Goal: Task Accomplishment & Management: Complete application form

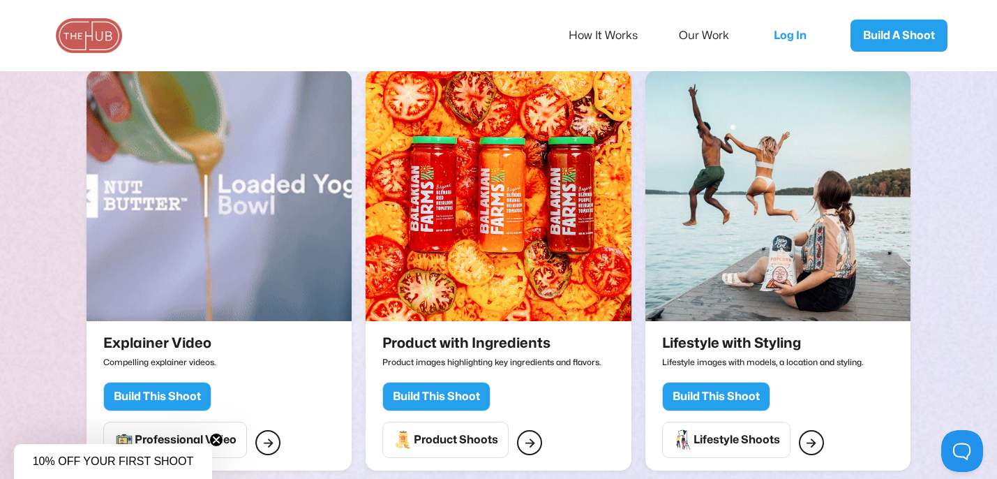
scroll to position [1576, 0]
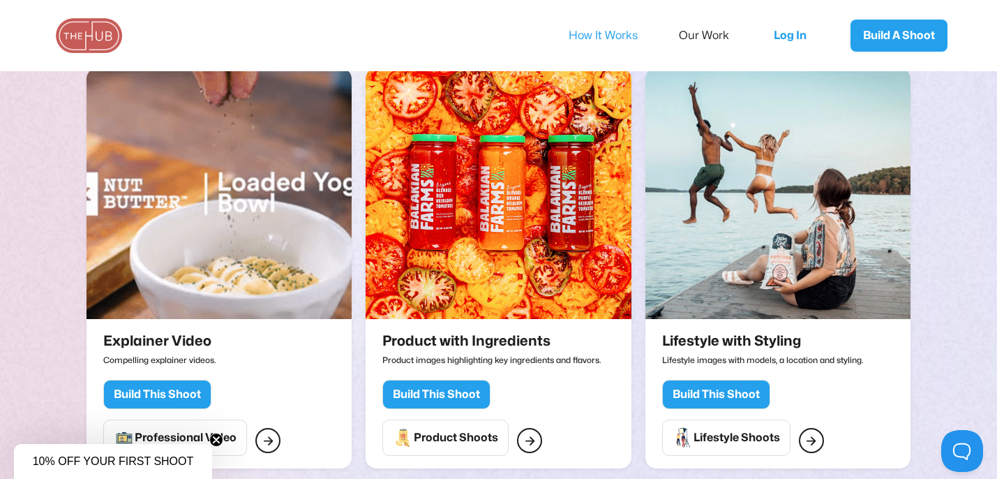
click at [614, 39] on link "How It Works" at bounding box center [613, 35] width 88 height 29
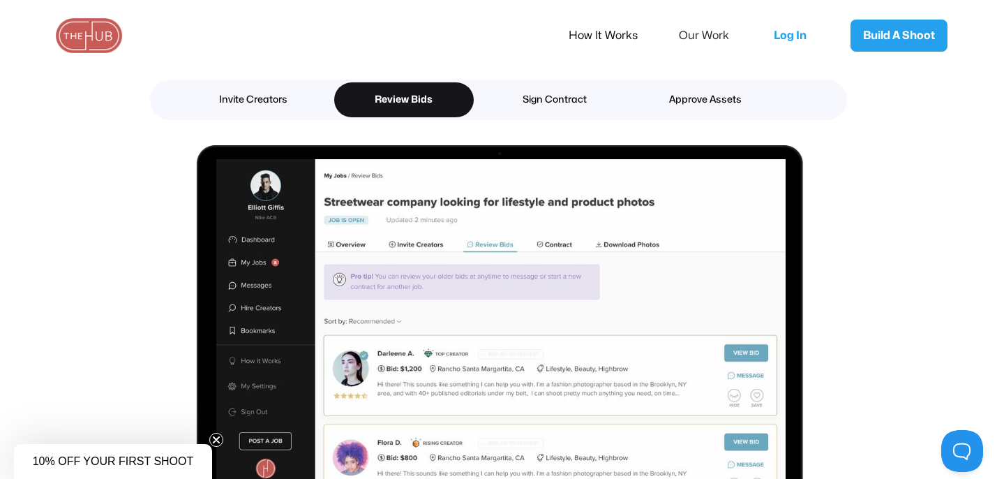
scroll to position [1874, 0]
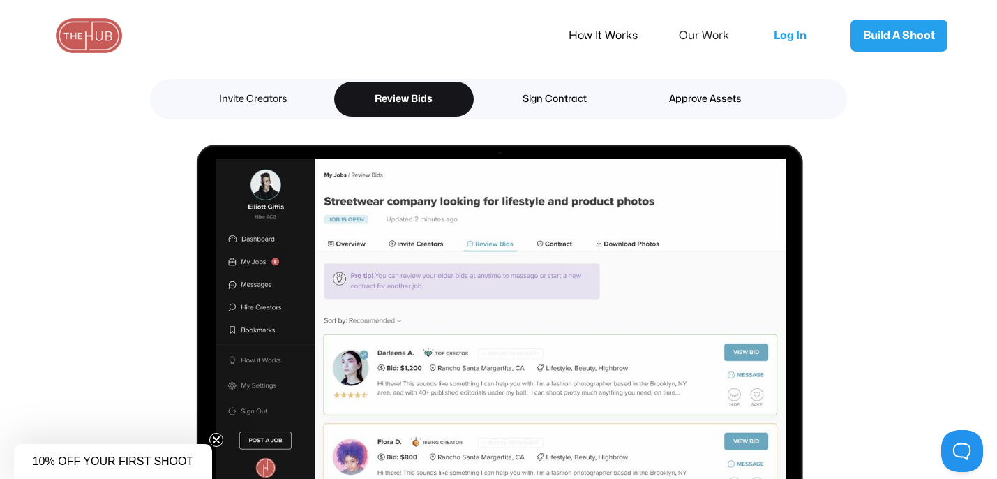
click at [290, 97] on div "Invite Creators" at bounding box center [253, 99] width 91 height 18
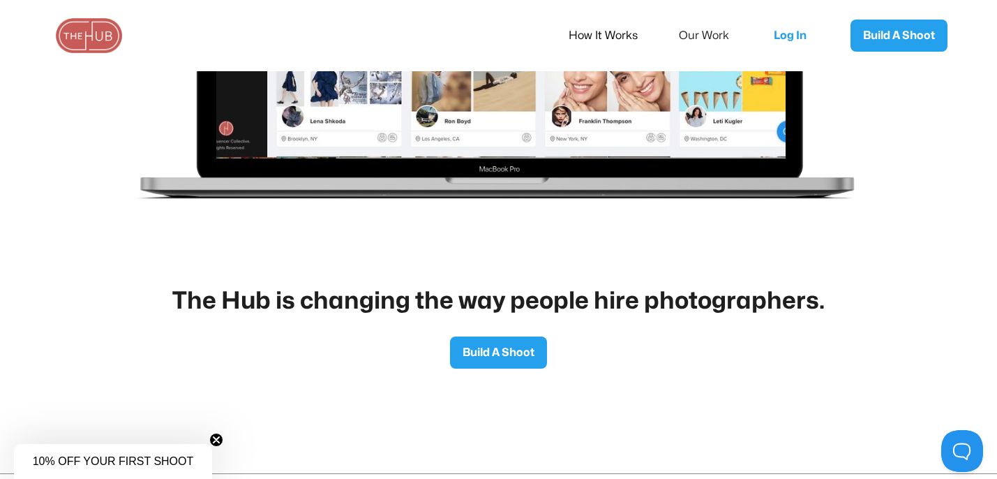
scroll to position [2330, 0]
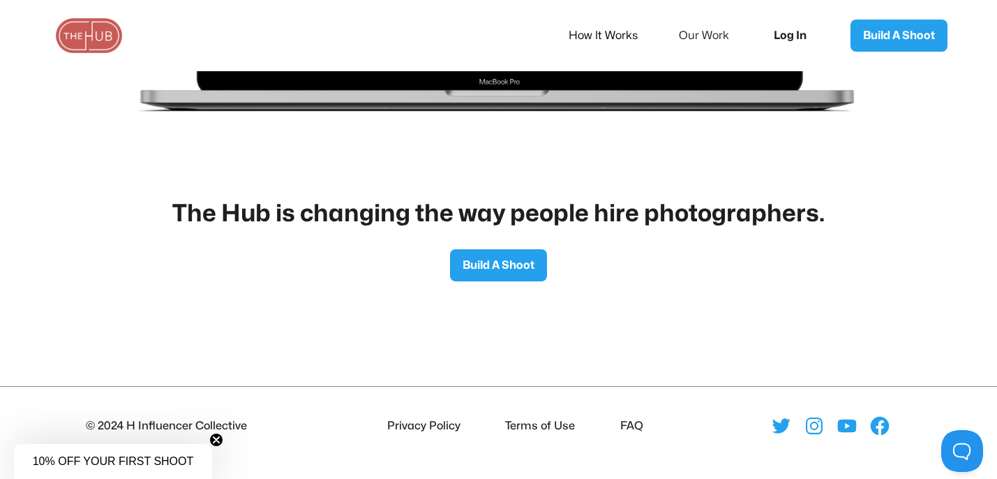
click at [789, 35] on link "Log In" at bounding box center [795, 36] width 70 height 46
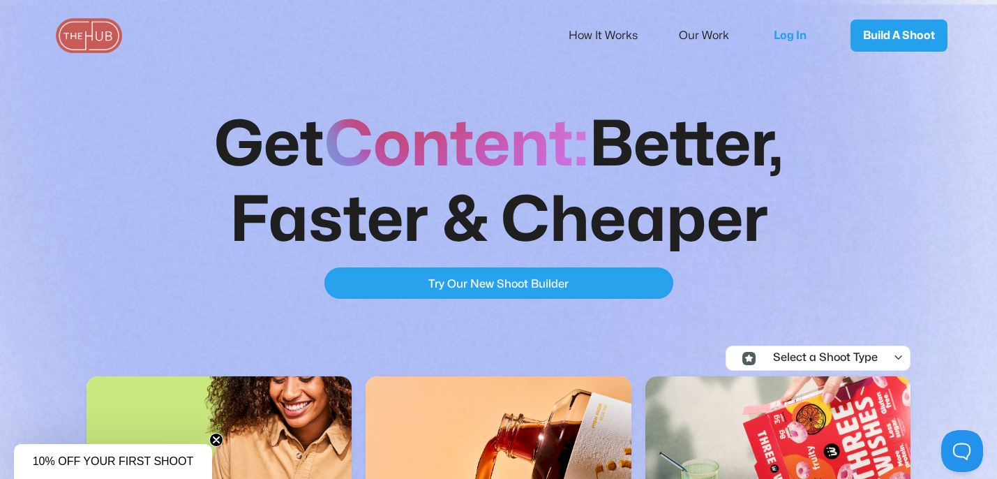
click at [411, 281] on link "Try Our New Shoot Builder Try Our New Shoot Builder" at bounding box center [499, 282] width 349 height 31
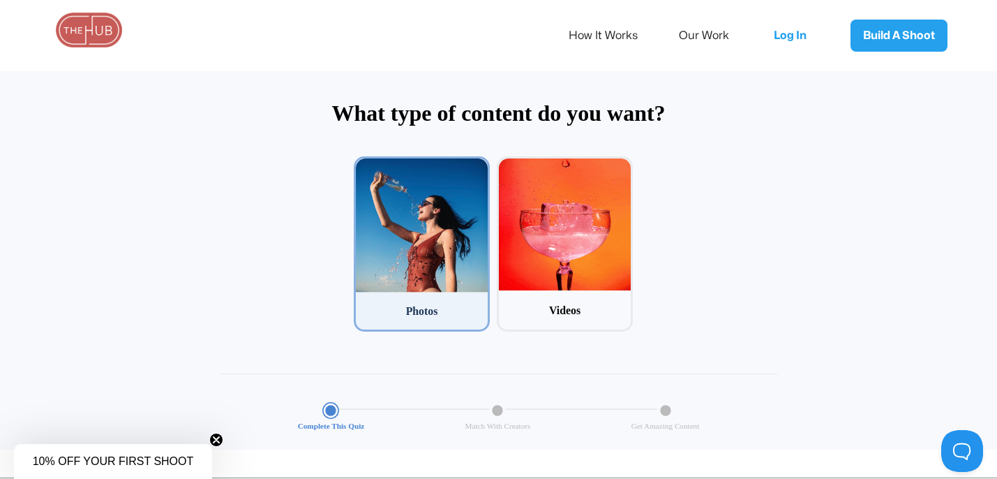
click at [449, 276] on div at bounding box center [422, 225] width 132 height 134
click at [363, 165] on input "1 Photos" at bounding box center [358, 160] width 9 height 9
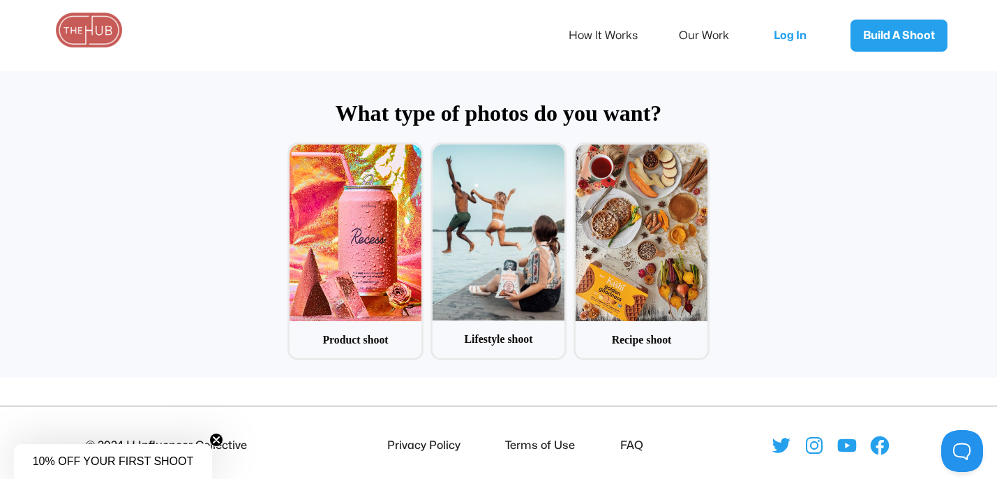
scroll to position [67, 0]
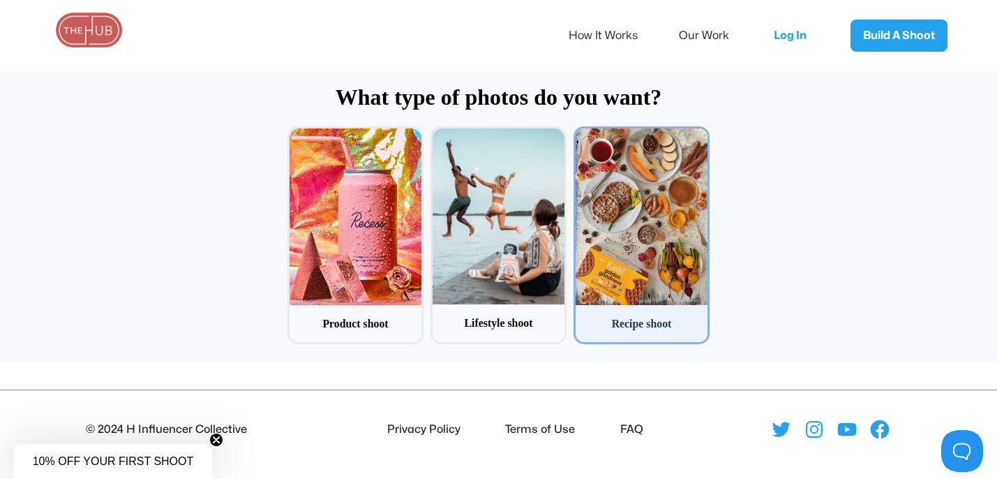
click at [648, 214] on div at bounding box center [642, 216] width 132 height 176
click at [583, 135] on input "3 Recipe shoot" at bounding box center [578, 130] width 9 height 9
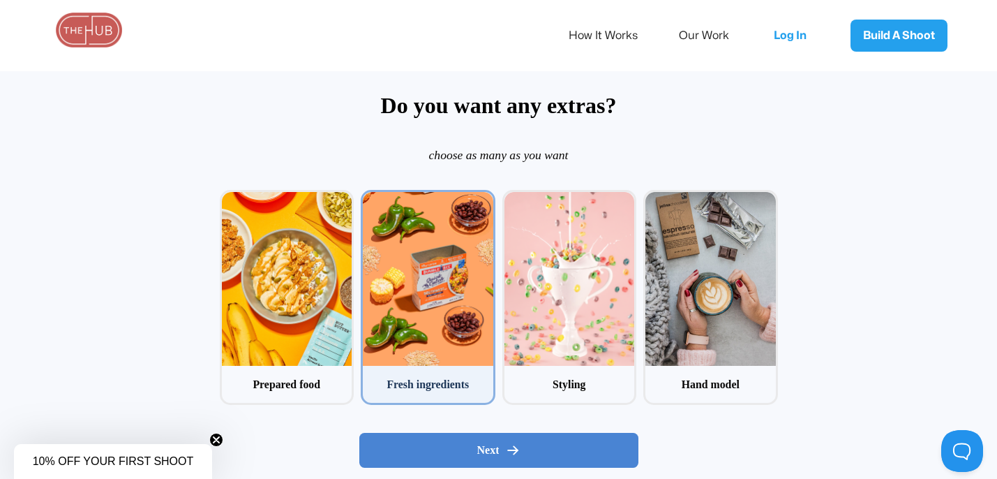
scroll to position [88, 0]
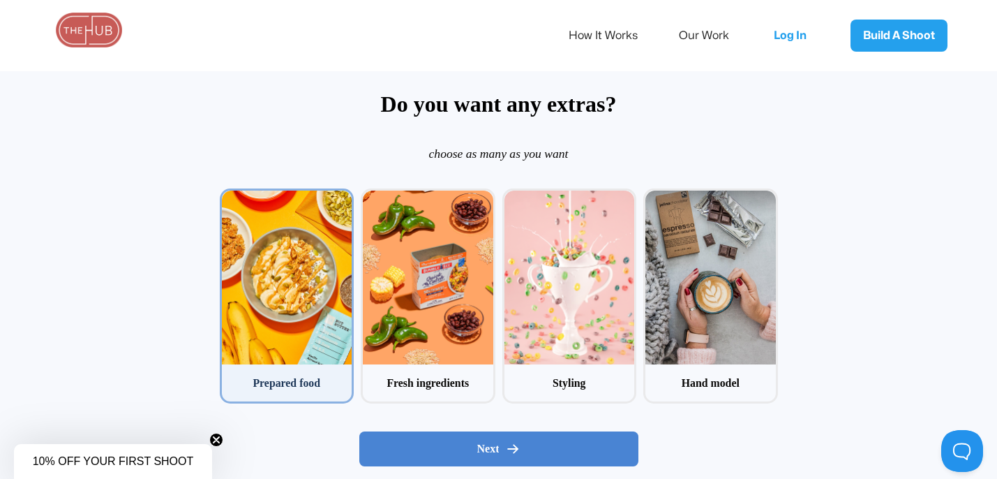
click at [309, 299] on div at bounding box center [287, 278] width 131 height 174
click at [229, 198] on input "1 Prepared food" at bounding box center [224, 192] width 9 height 9
checkbox input "true"
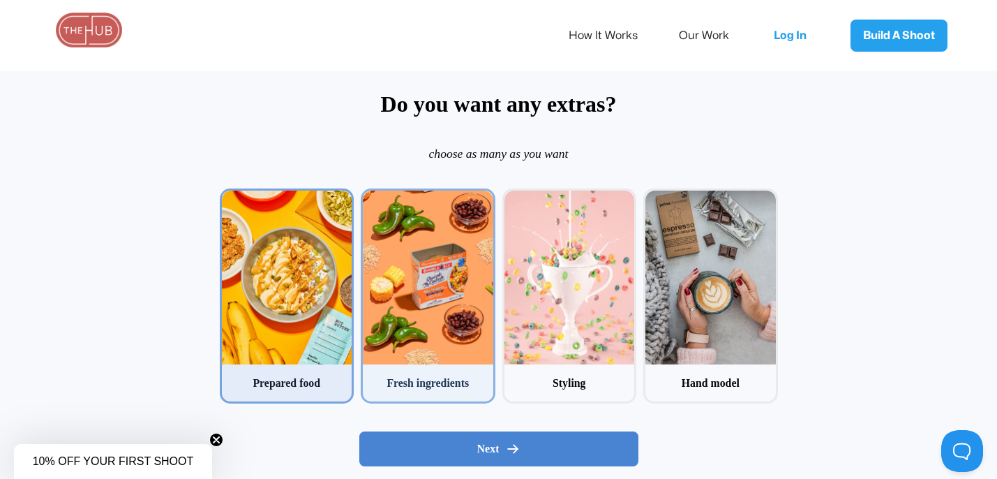
click at [444, 302] on div at bounding box center [428, 278] width 131 height 174
click at [370, 198] on input "2 Fresh ingredients" at bounding box center [365, 192] width 9 height 9
checkbox input "true"
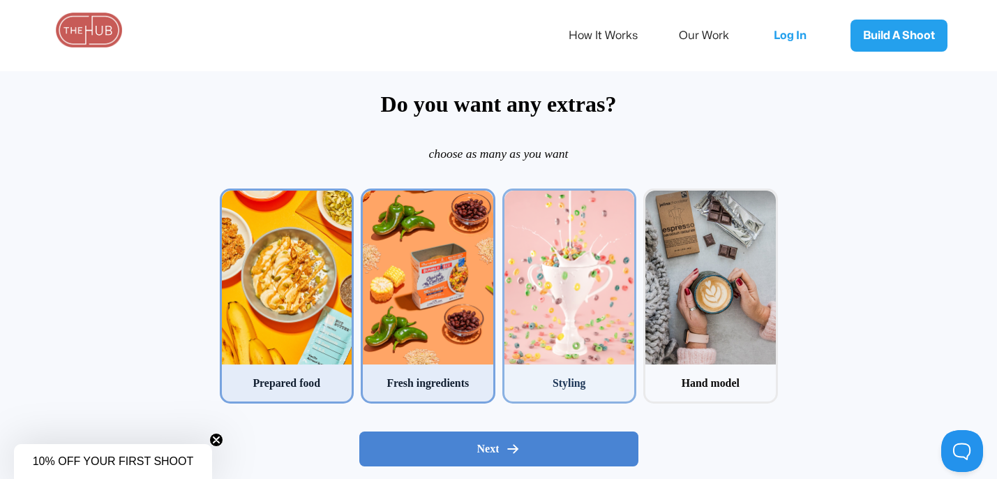
click at [569, 296] on div at bounding box center [570, 278] width 131 height 174
click at [512, 198] on input "3 Styling" at bounding box center [507, 192] width 9 height 9
checkbox input "true"
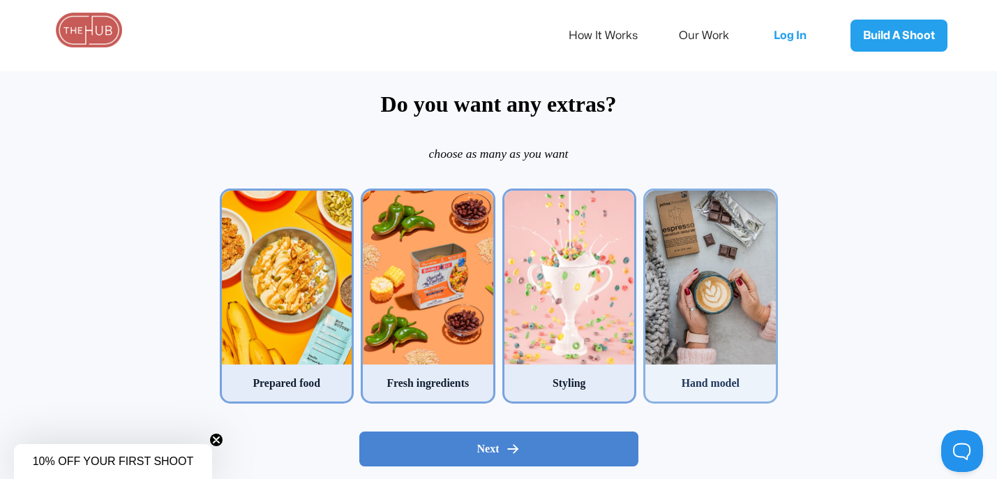
click at [730, 287] on div at bounding box center [711, 278] width 131 height 174
click at [653, 198] on input "4 Hand model" at bounding box center [647, 192] width 9 height 9
checkbox input "true"
click at [279, 294] on div at bounding box center [287, 278] width 131 height 174
click at [229, 198] on input "1 Prepared food" at bounding box center [224, 192] width 9 height 9
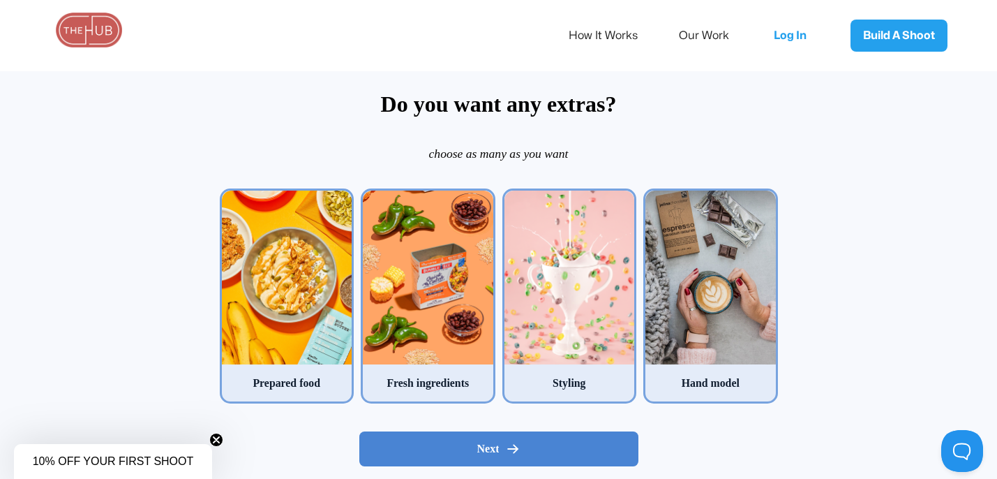
checkbox input "false"
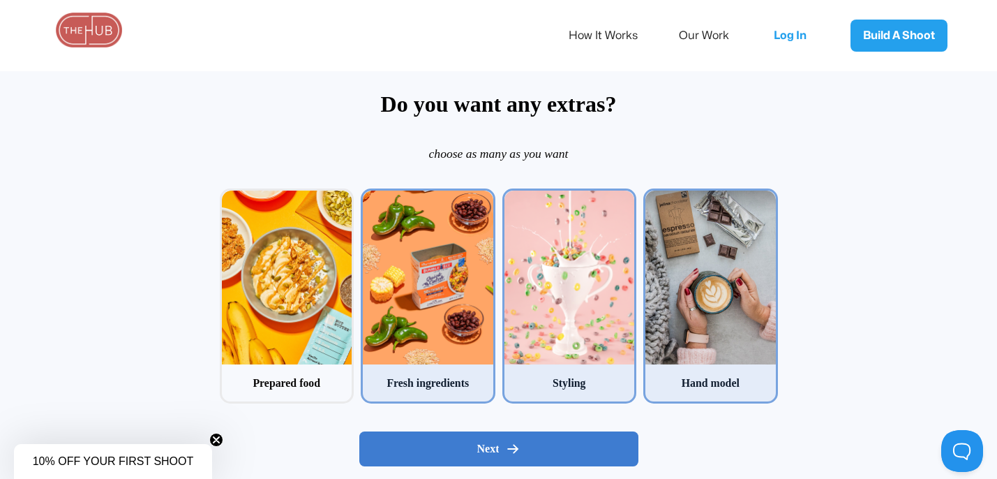
click at [563, 454] on div "Next" at bounding box center [498, 449] width 255 height 14
radio input "false"
radio input "true"
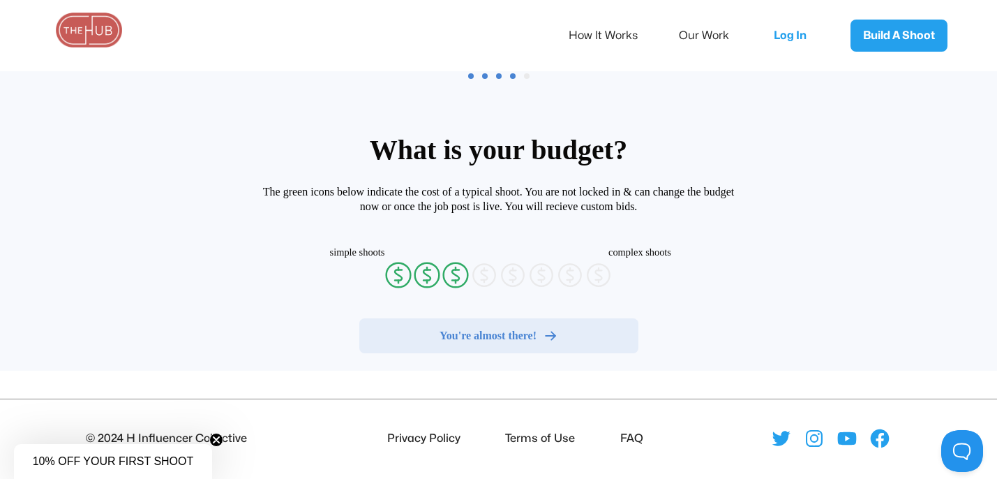
scroll to position [67, 0]
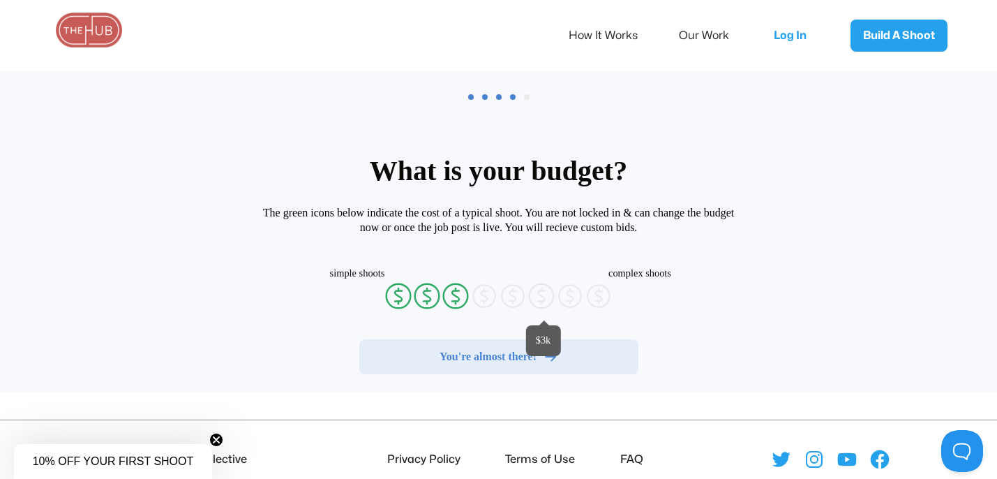
radio input "false"
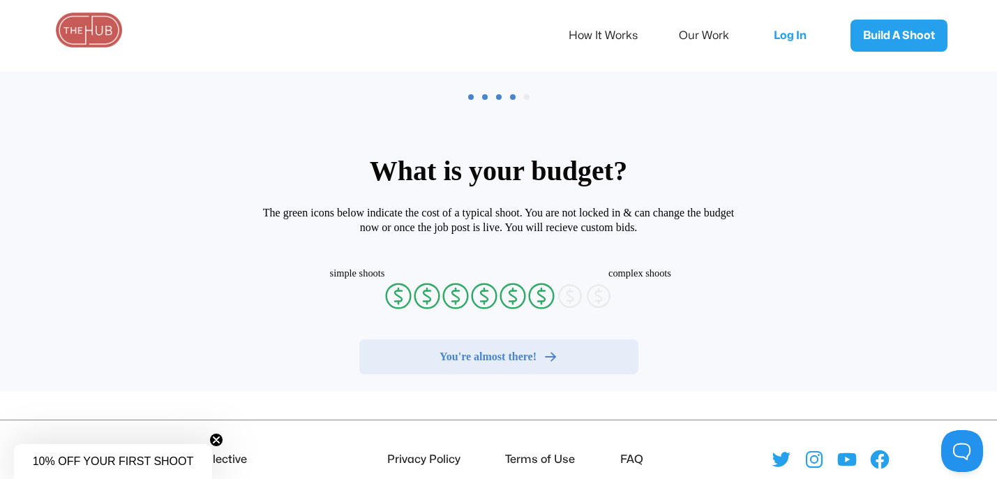
radio input "false"
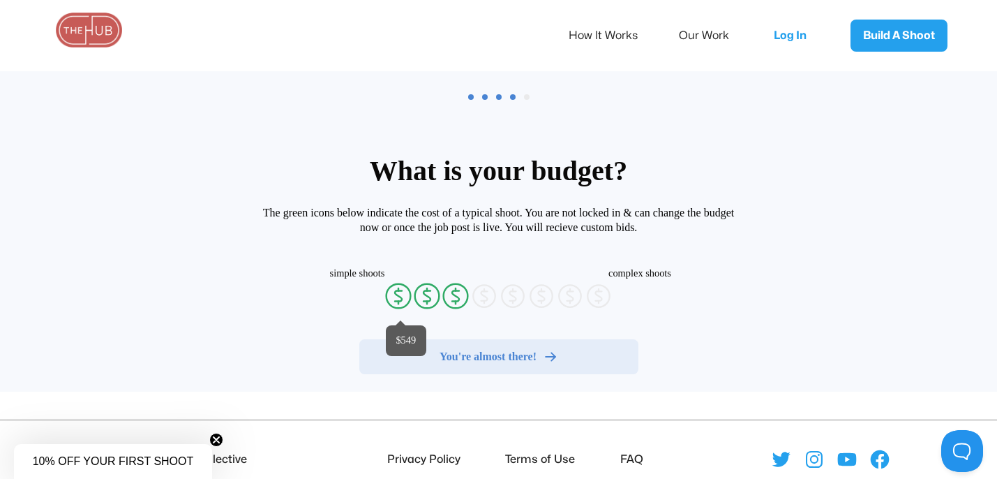
radio input "false"
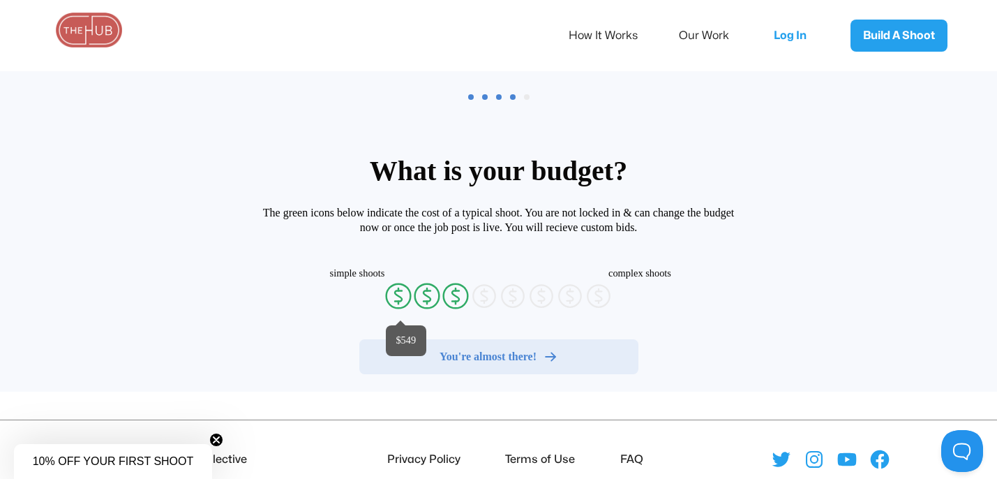
radio input "false"
click at [398, 304] on icon "currency-dollar-circle" at bounding box center [399, 296] width 28 height 28
radio input "true"
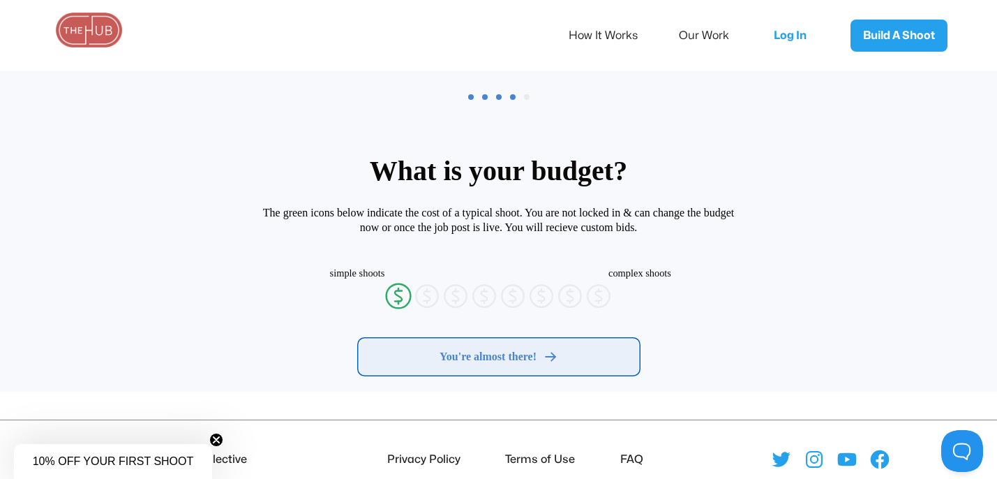
click at [534, 359] on span "You're almost there!" at bounding box center [488, 357] width 97 height 14
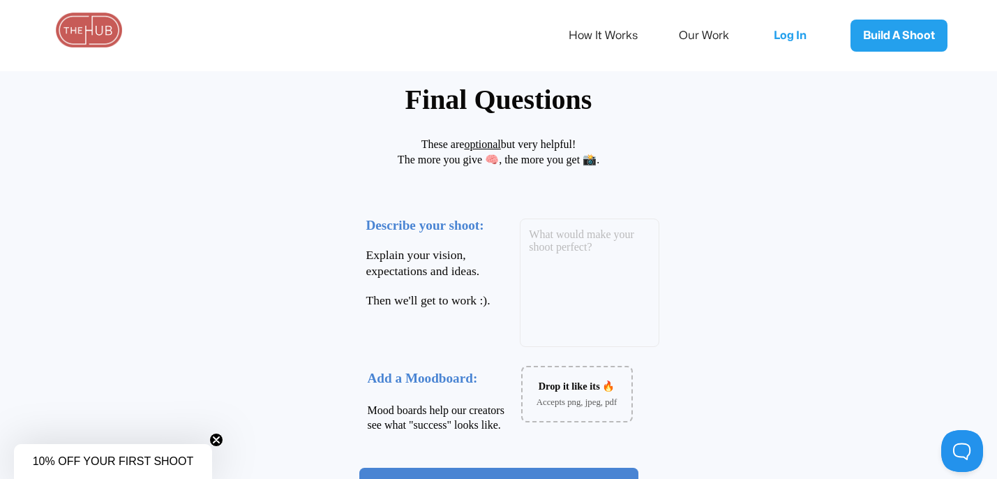
scroll to position [0, 0]
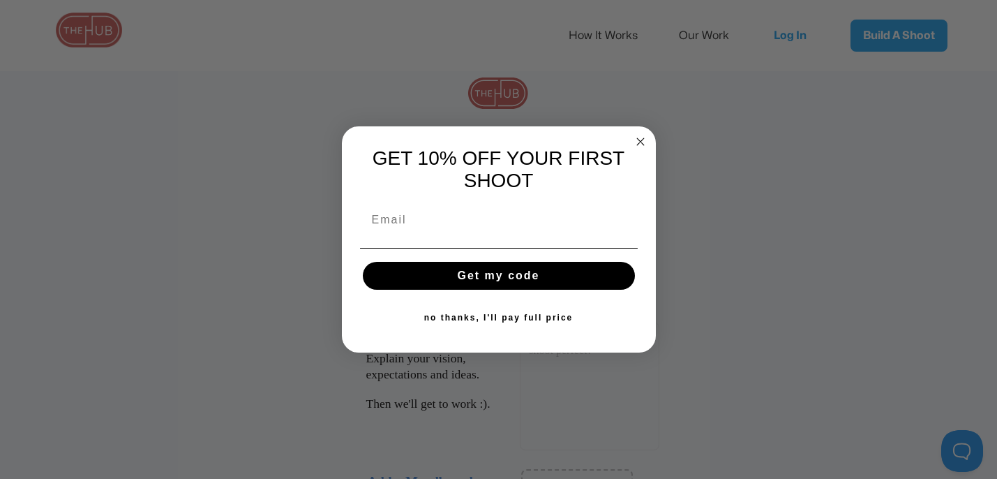
click at [637, 138] on icon "Close dialog" at bounding box center [640, 141] width 7 height 7
